Goal: Task Accomplishment & Management: Manage account settings

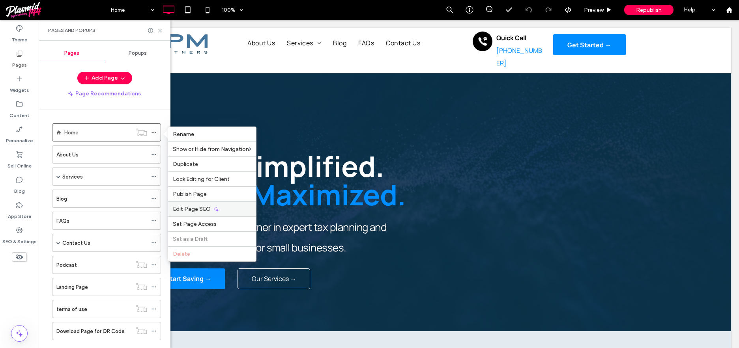
click at [199, 204] on div "Edit Page SEO" at bounding box center [212, 209] width 88 height 15
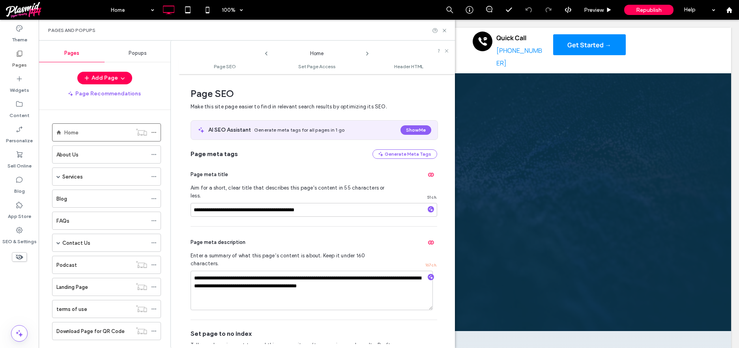
scroll to position [4, 0]
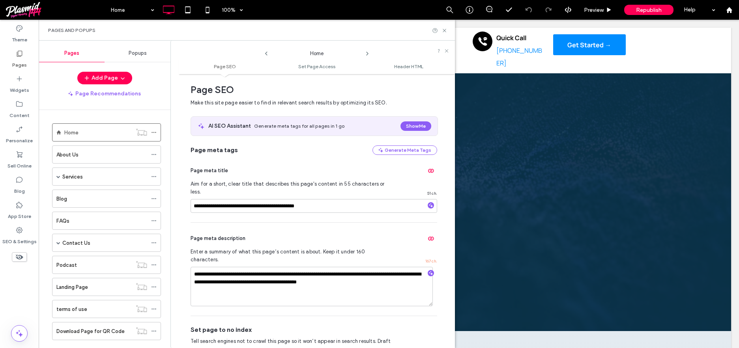
click at [367, 53] on icon at bounding box center [367, 53] width 6 height 6
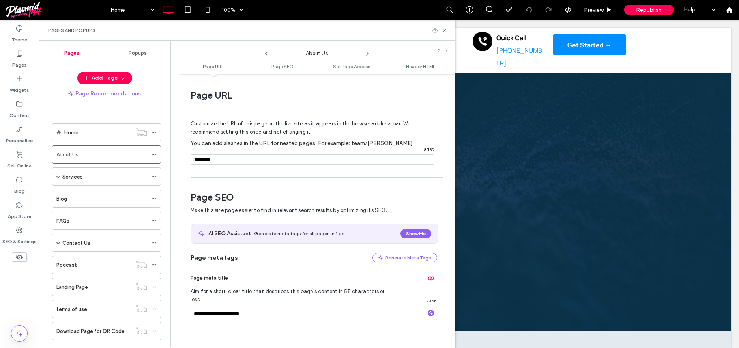
scroll to position [108, 0]
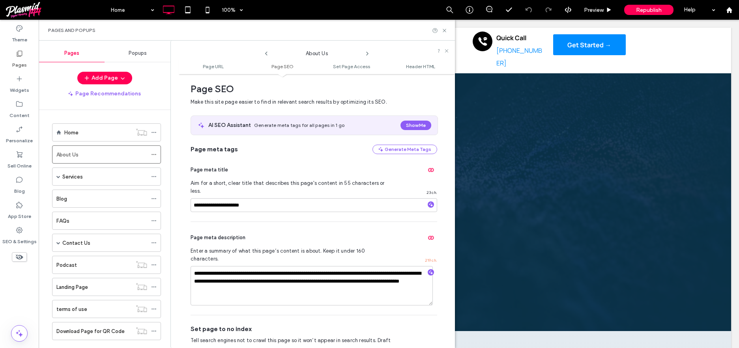
click at [367, 53] on icon at bounding box center [367, 53] width 6 height 6
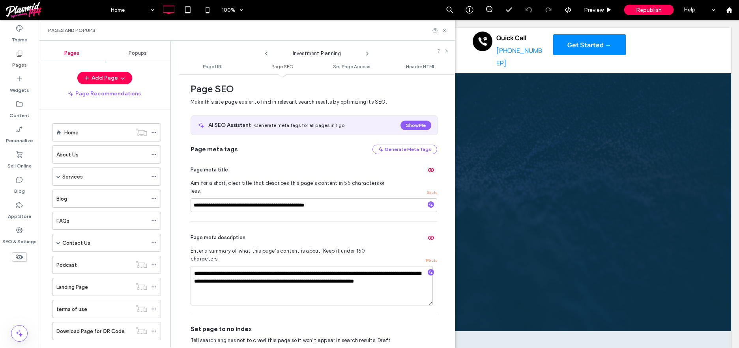
click at [367, 53] on icon at bounding box center [367, 53] width 6 height 6
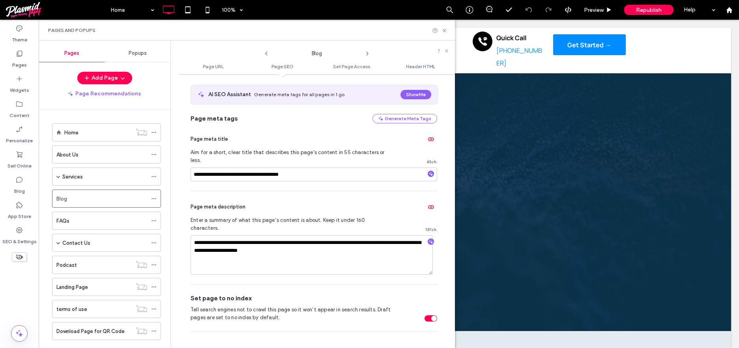
scroll to position [150, 0]
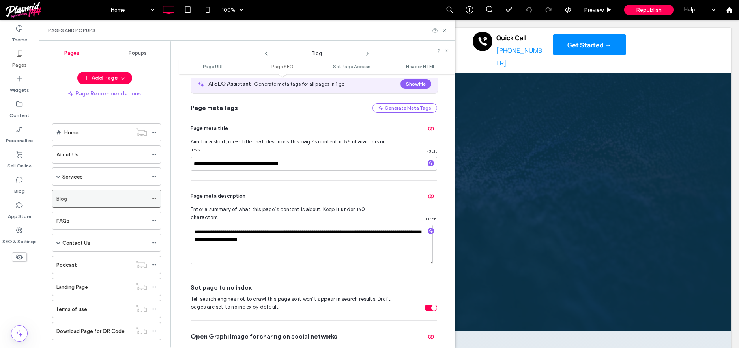
click at [89, 200] on div "Blog" at bounding box center [101, 199] width 91 height 8
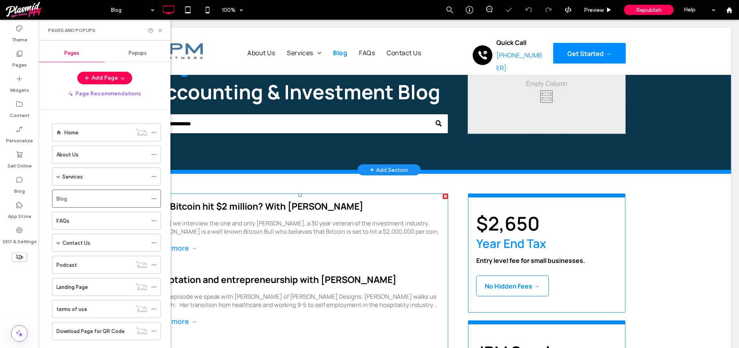
scroll to position [50, 0]
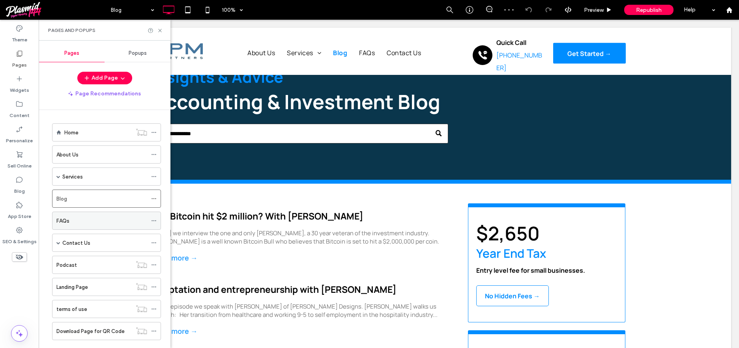
click at [154, 220] on icon at bounding box center [154, 221] width 6 height 6
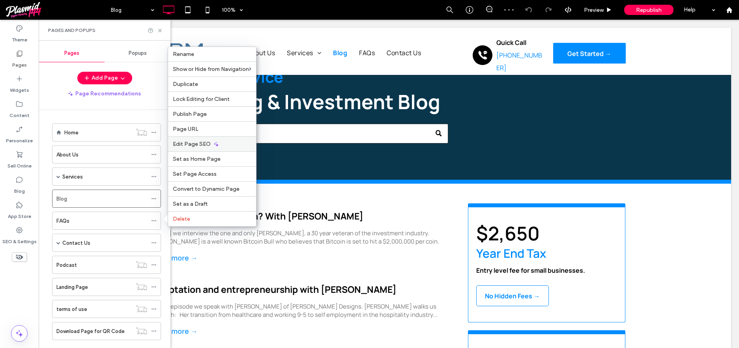
click at [202, 143] on span "Edit Page SEO" at bounding box center [192, 144] width 38 height 7
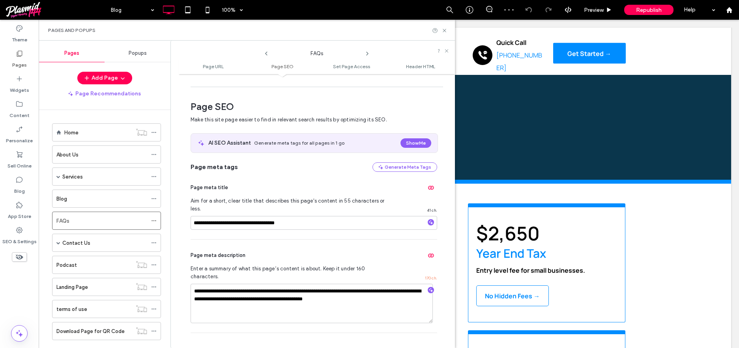
scroll to position [108, 0]
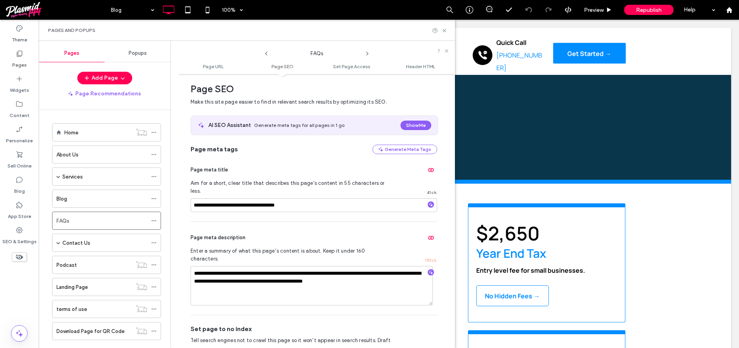
click at [367, 54] on icon at bounding box center [367, 53] width 6 height 6
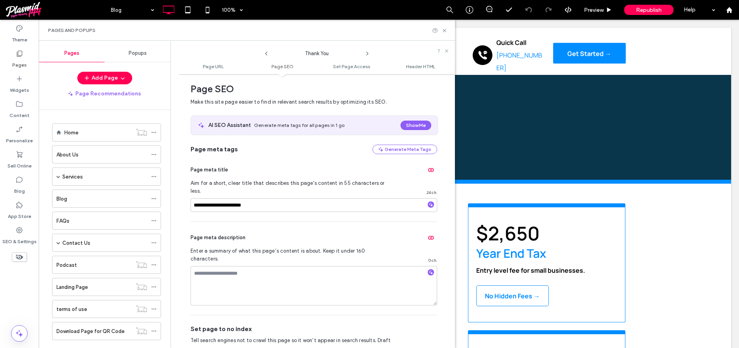
click at [367, 54] on icon at bounding box center [367, 53] width 6 height 6
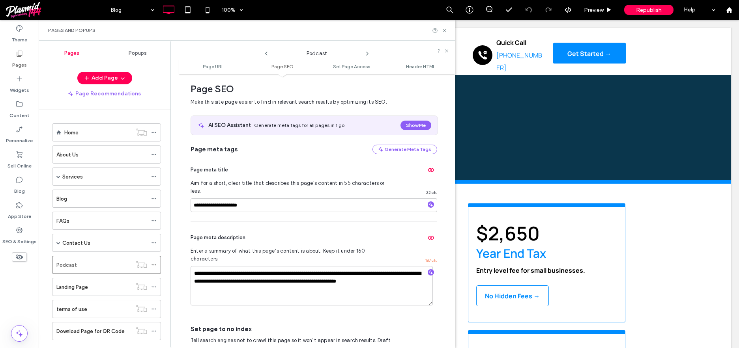
click at [367, 54] on icon at bounding box center [367, 53] width 6 height 6
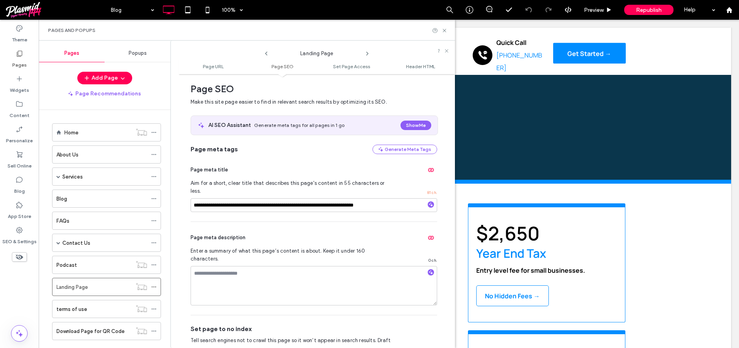
click at [367, 54] on icon at bounding box center [367, 53] width 6 height 6
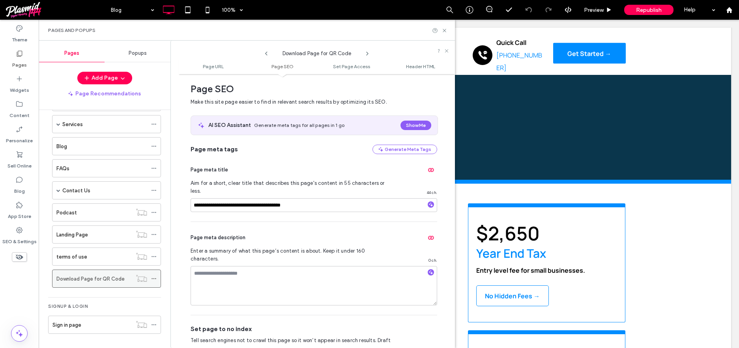
click at [90, 281] on label "Download Page for QR Code" at bounding box center [90, 279] width 68 height 14
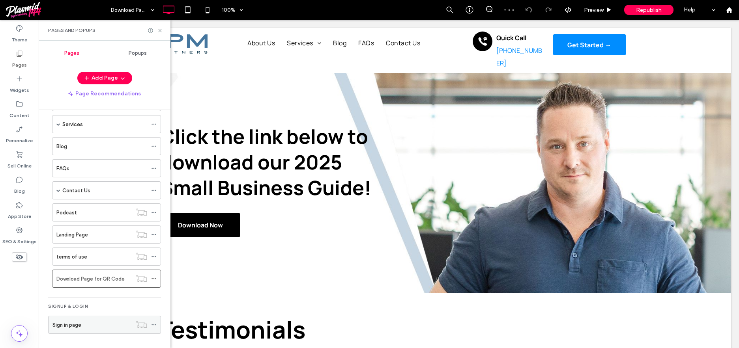
click at [91, 323] on div "Sign in page" at bounding box center [91, 325] width 79 height 8
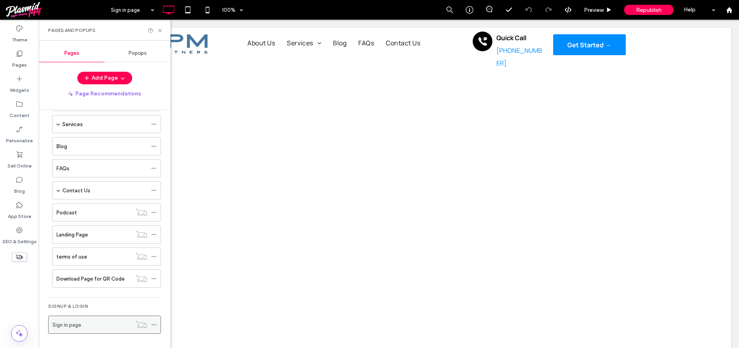
click at [152, 325] on use at bounding box center [153, 325] width 4 height 1
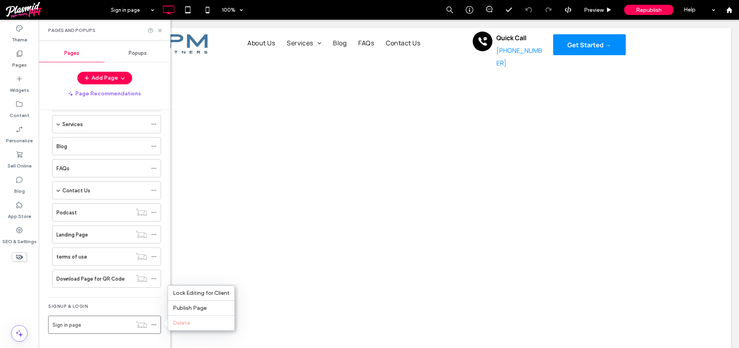
click at [107, 306] on div "Signup & login" at bounding box center [104, 307] width 113 height 9
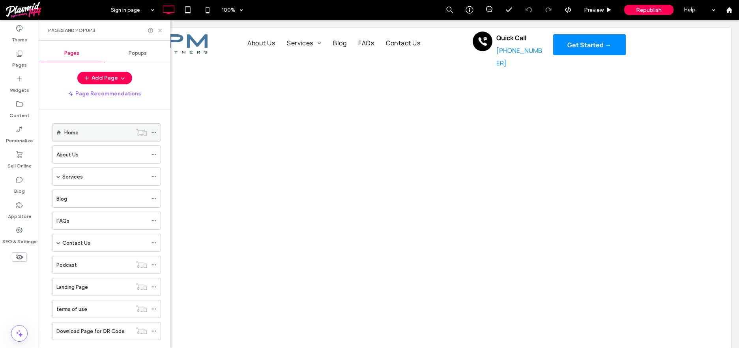
click at [97, 128] on div "Home" at bounding box center [97, 132] width 67 height 17
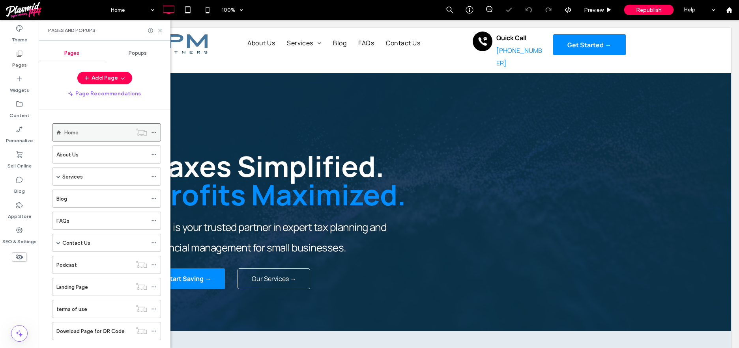
click at [153, 129] on span at bounding box center [154, 133] width 6 height 12
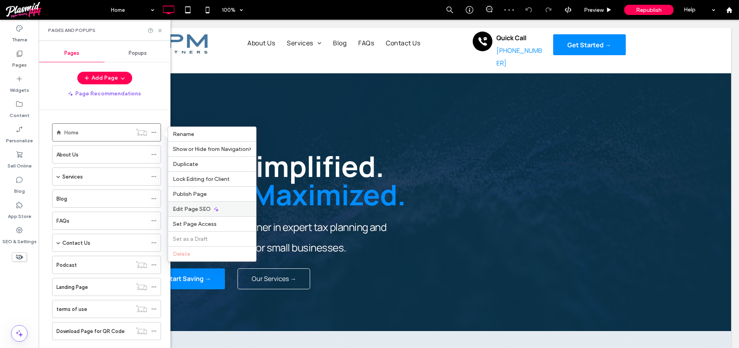
click at [205, 207] on span "Edit Page SEO" at bounding box center [192, 209] width 38 height 7
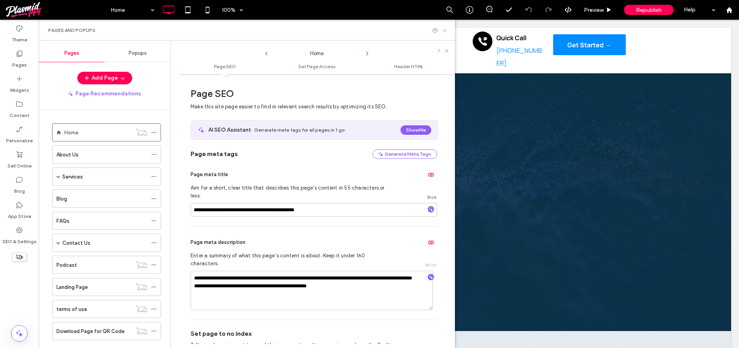
drag, startPoint x: 444, startPoint y: 30, endPoint x: 462, endPoint y: 30, distance: 17.8
click at [444, 30] on use at bounding box center [444, 30] width 3 height 3
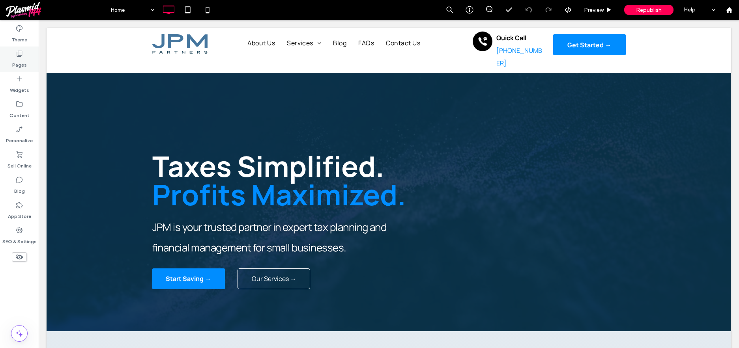
click at [16, 53] on icon at bounding box center [19, 54] width 8 height 8
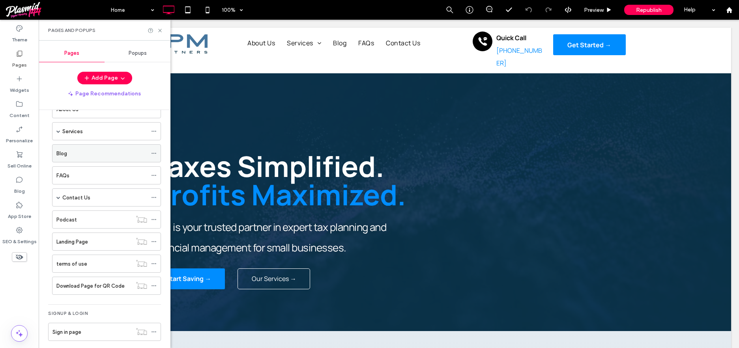
scroll to position [52, 0]
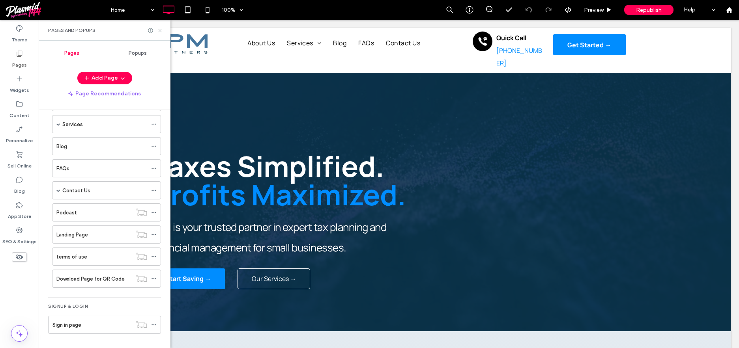
click at [158, 33] on icon at bounding box center [160, 31] width 6 height 6
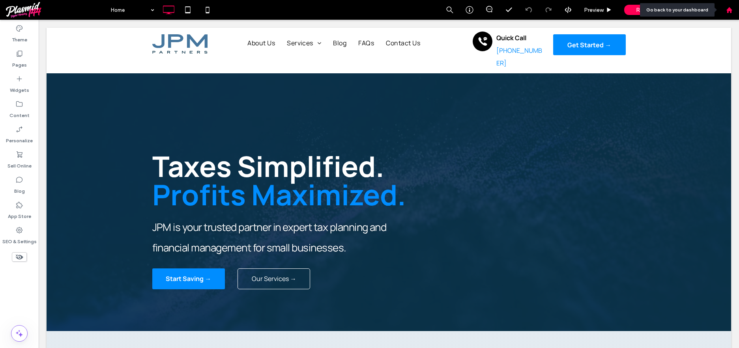
click at [729, 13] on div at bounding box center [729, 10] width 20 height 20
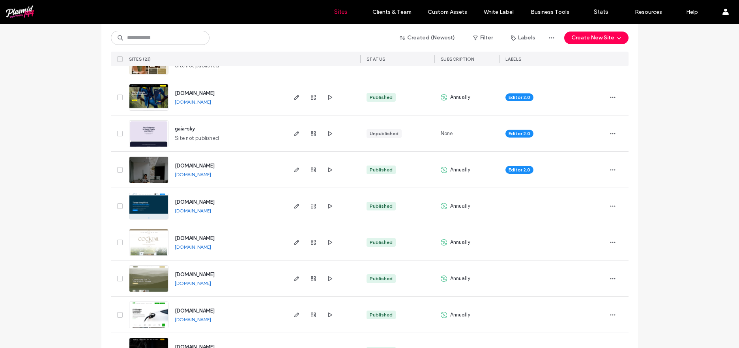
scroll to position [91, 0]
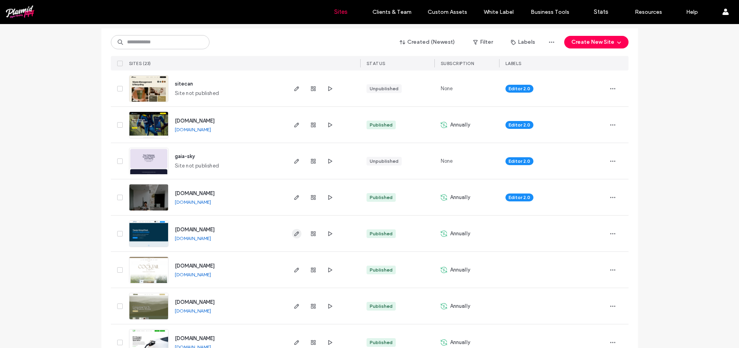
click at [294, 233] on use "button" at bounding box center [296, 234] width 5 height 5
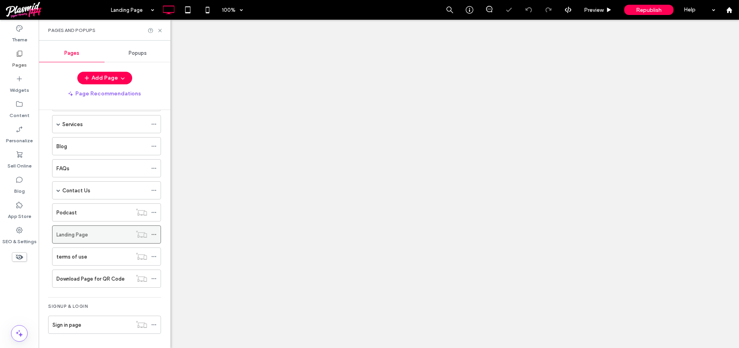
click at [155, 234] on icon at bounding box center [154, 235] width 6 height 6
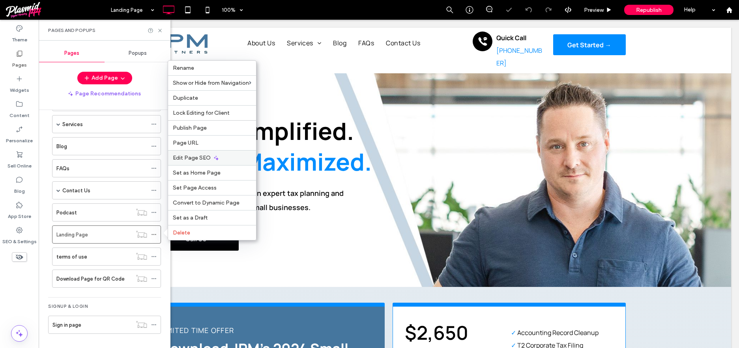
click at [205, 157] on span "Edit Page SEO" at bounding box center [192, 158] width 38 height 7
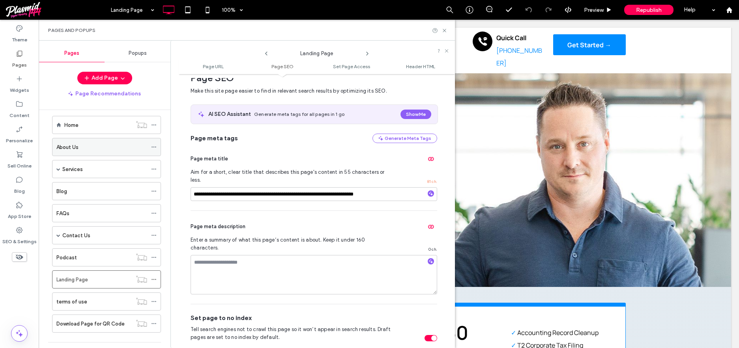
scroll to position [7, 0]
click at [266, 54] on use at bounding box center [266, 54] width 2 height 4
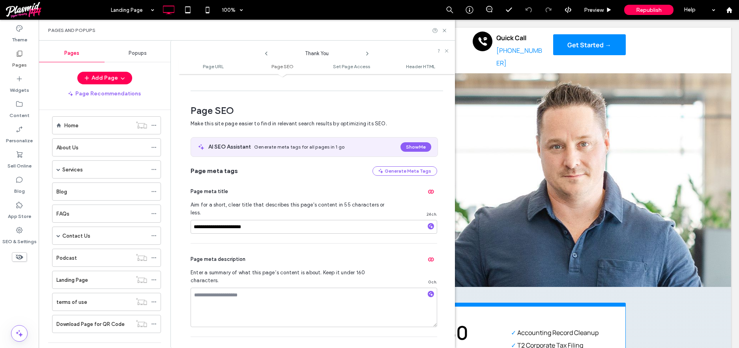
scroll to position [108, 0]
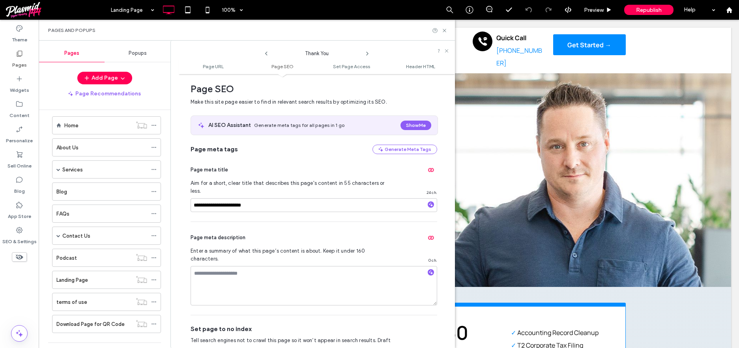
click at [266, 54] on use at bounding box center [266, 54] width 2 height 4
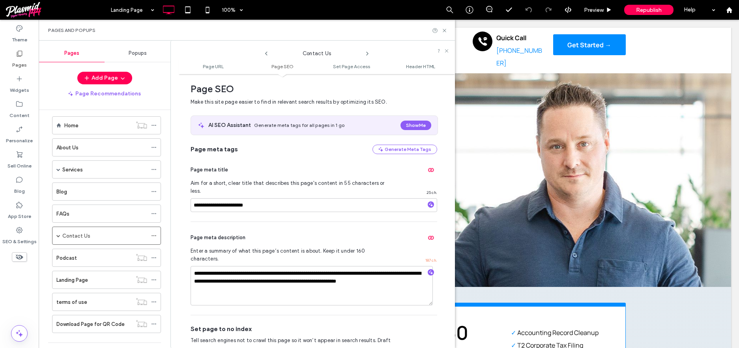
click at [266, 54] on use at bounding box center [266, 54] width 2 height 4
click at [440, 30] on div "Pages and Popups" at bounding box center [246, 30] width 397 height 6
drag, startPoint x: 444, startPoint y: 31, endPoint x: 602, endPoint y: 2, distance: 160.8
click at [444, 31] on icon at bounding box center [444, 31] width 6 height 6
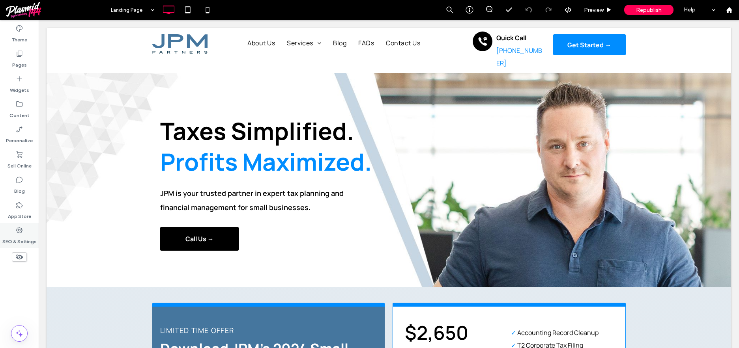
click at [17, 230] on icon at bounding box center [19, 230] width 8 height 8
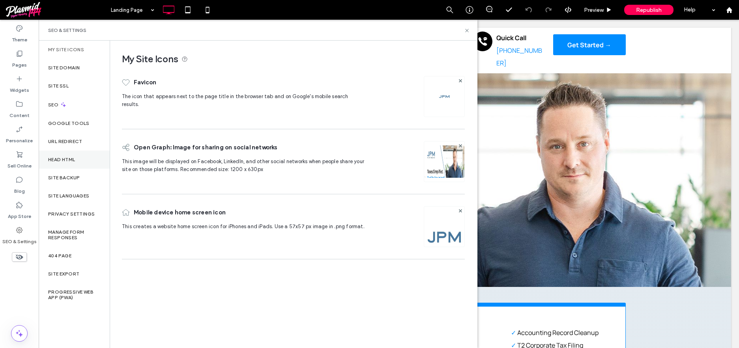
click at [83, 162] on div "Head HTML" at bounding box center [74, 160] width 71 height 18
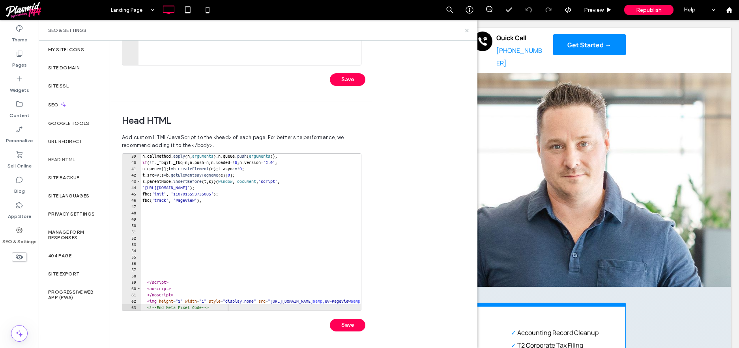
scroll to position [0, 0]
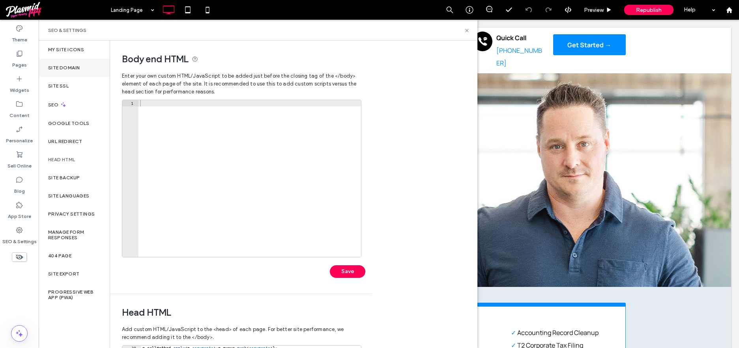
click at [69, 64] on div "Site Domain" at bounding box center [74, 68] width 71 height 18
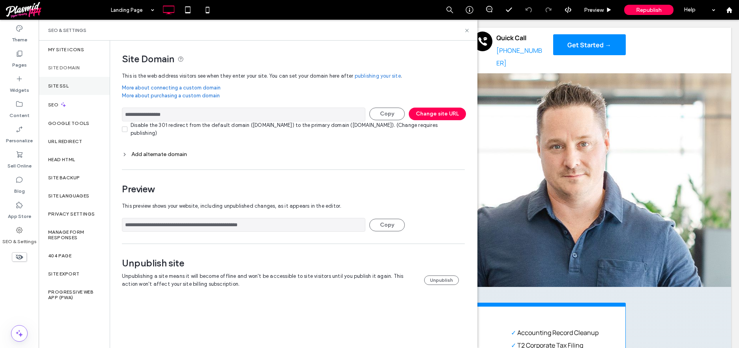
click at [56, 83] on label "Site SSL" at bounding box center [58, 86] width 21 height 6
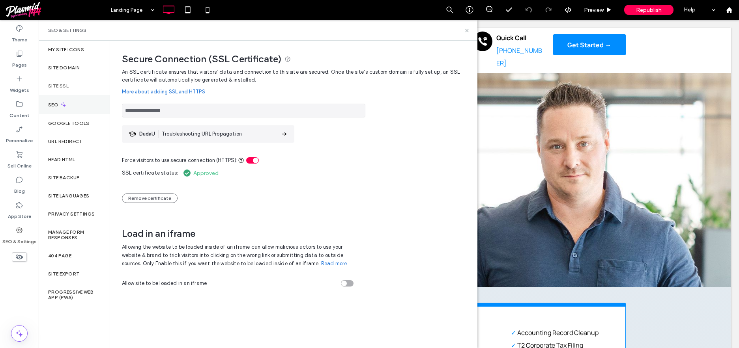
click at [64, 107] on icon at bounding box center [63, 104] width 7 height 7
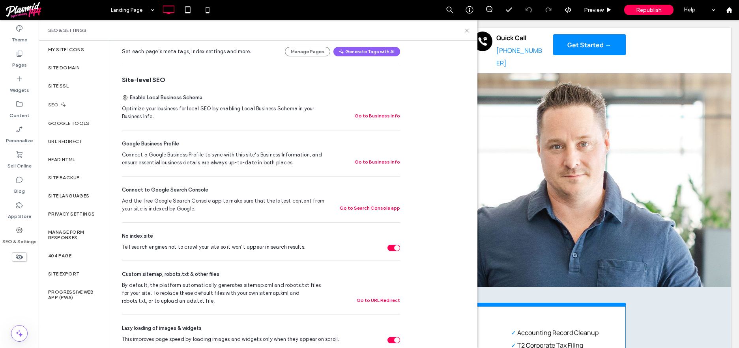
scroll to position [125, 0]
click at [390, 247] on div "Tell search engines not to crawl your site so it won’t appear in search results." at bounding box center [393, 247] width 13 height 6
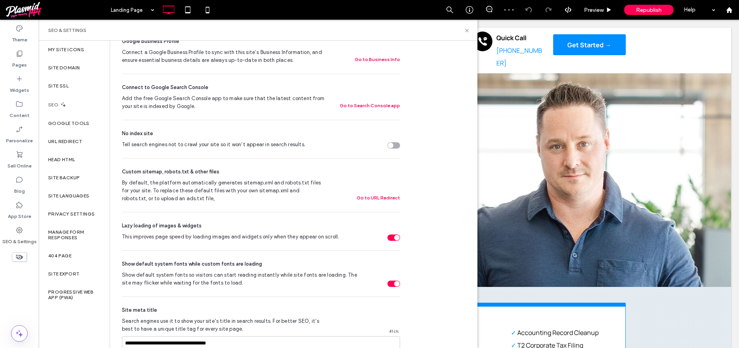
scroll to position [227, 0]
click at [660, 12] on span "Republish" at bounding box center [649, 10] width 26 height 7
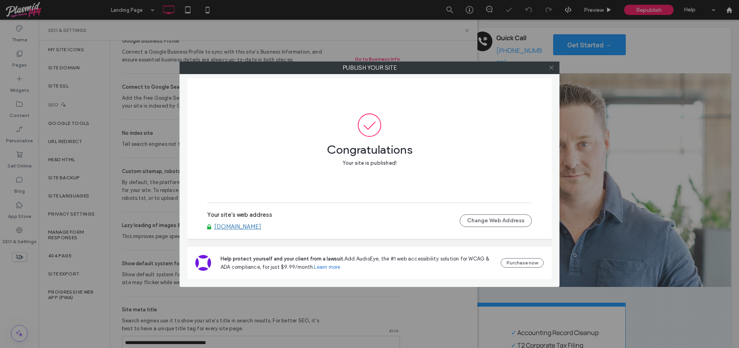
click at [552, 67] on use at bounding box center [551, 68] width 4 height 4
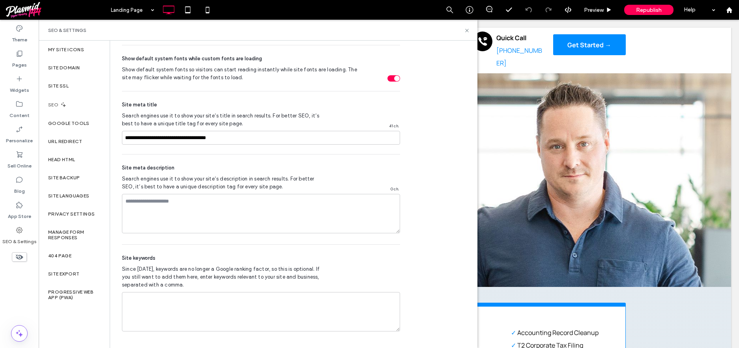
scroll to position [0, 0]
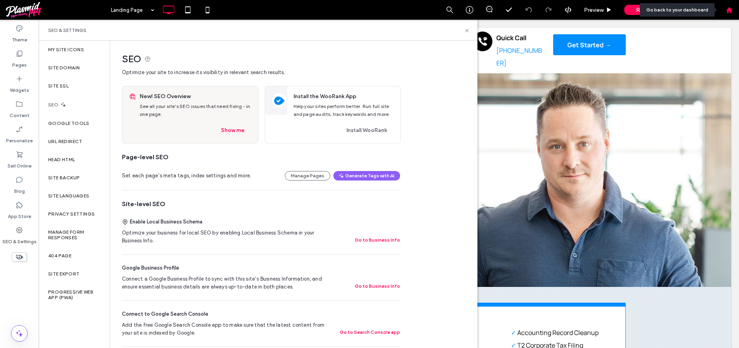
click at [729, 13] on div at bounding box center [729, 10] width 20 height 20
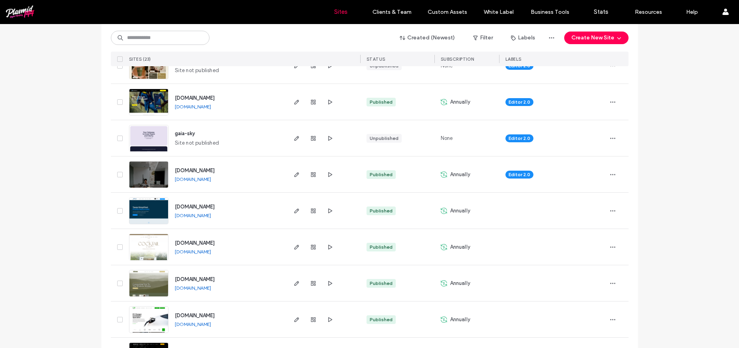
scroll to position [114, 0]
click at [297, 175] on icon "button" at bounding box center [297, 175] width 6 height 6
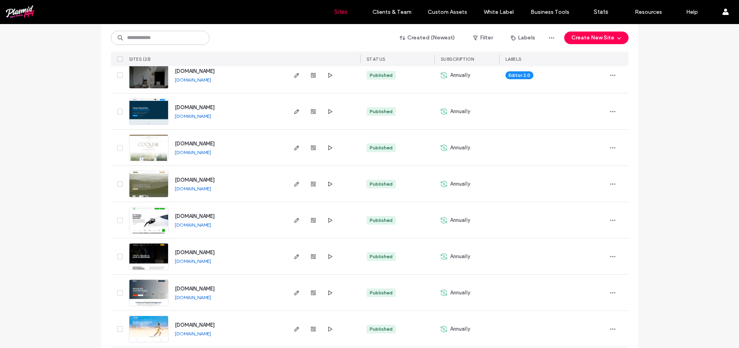
scroll to position [294, 0]
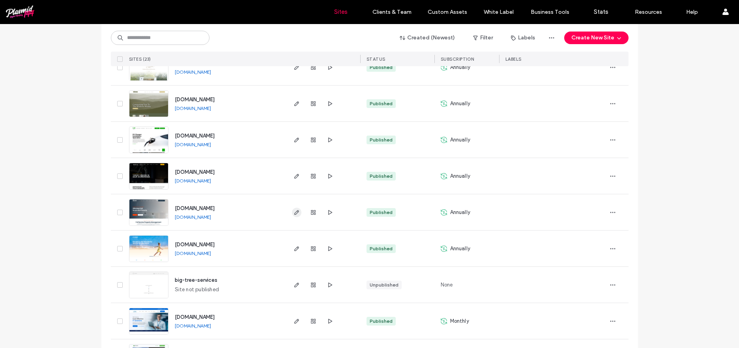
click at [294, 212] on use "button" at bounding box center [296, 212] width 5 height 5
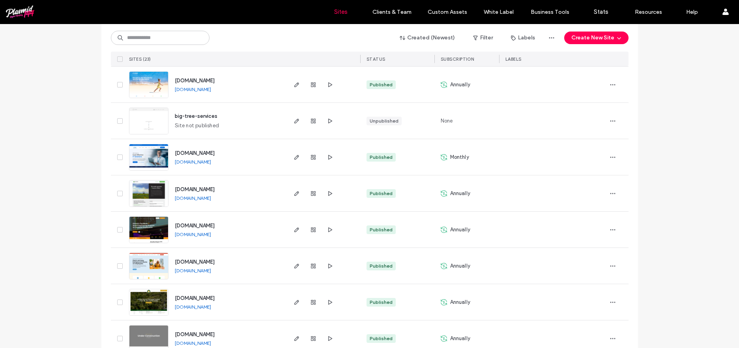
scroll to position [466, 0]
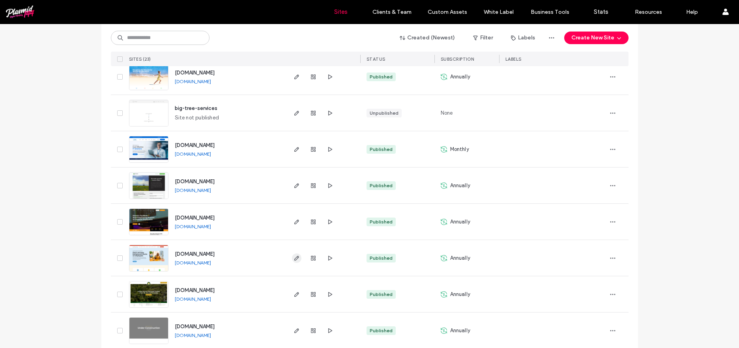
click at [296, 259] on icon "button" at bounding box center [297, 258] width 6 height 6
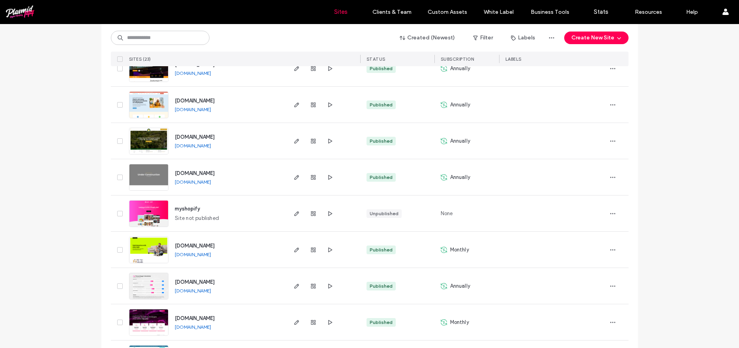
scroll to position [621, 0]
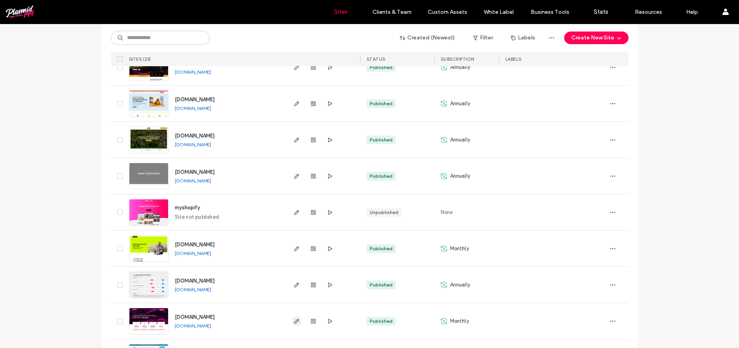
click at [296, 320] on use "button" at bounding box center [296, 321] width 5 height 5
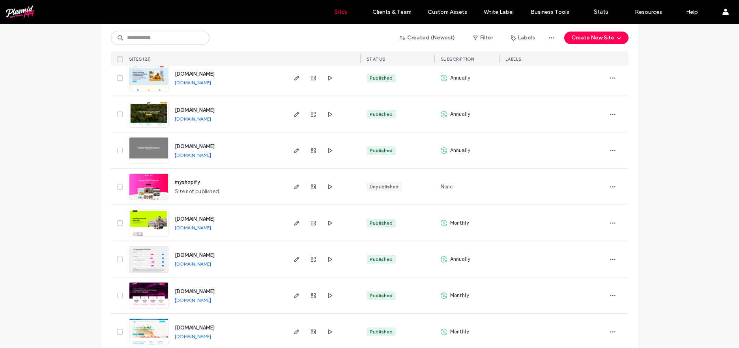
scroll to position [658, 0]
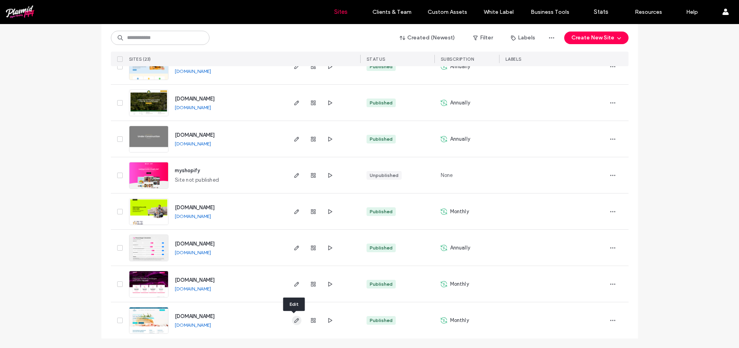
click at [295, 322] on icon "button" at bounding box center [297, 321] width 6 height 6
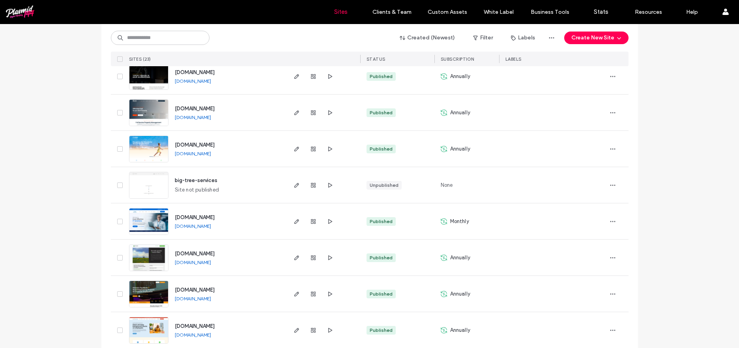
scroll to position [396, 0]
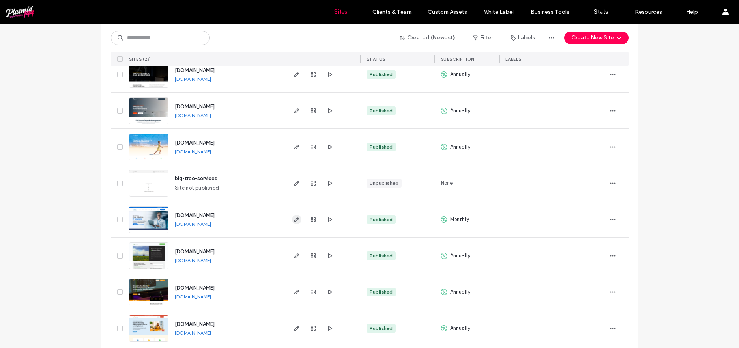
click at [294, 221] on icon "button" at bounding box center [297, 220] width 6 height 6
